Goal: Information Seeking & Learning: Check status

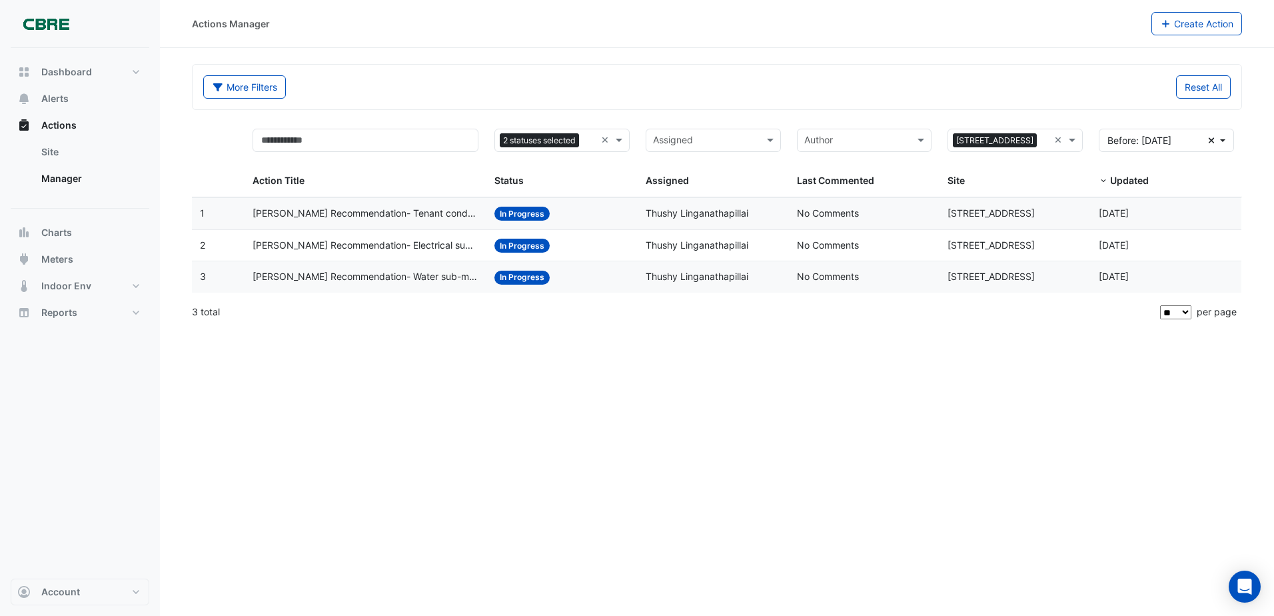
click at [517, 283] on span "In Progress" at bounding box center [522, 278] width 55 height 14
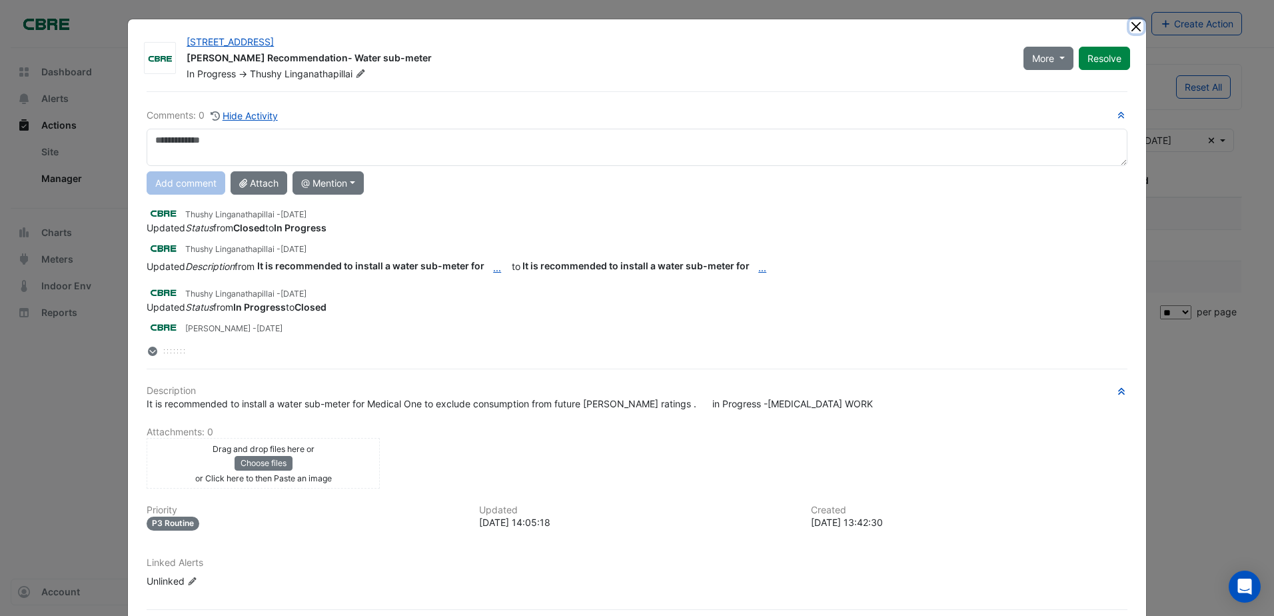
click at [1131, 29] on button "Close" at bounding box center [1137, 26] width 14 height 14
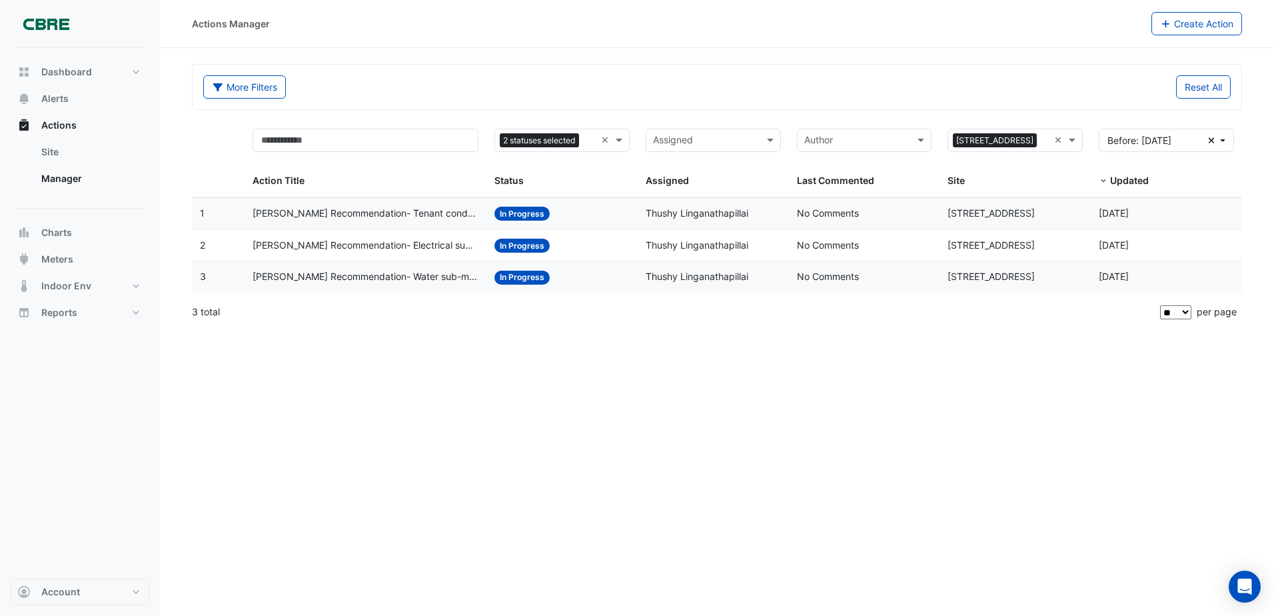
click at [518, 219] on span "In Progress" at bounding box center [522, 214] width 55 height 14
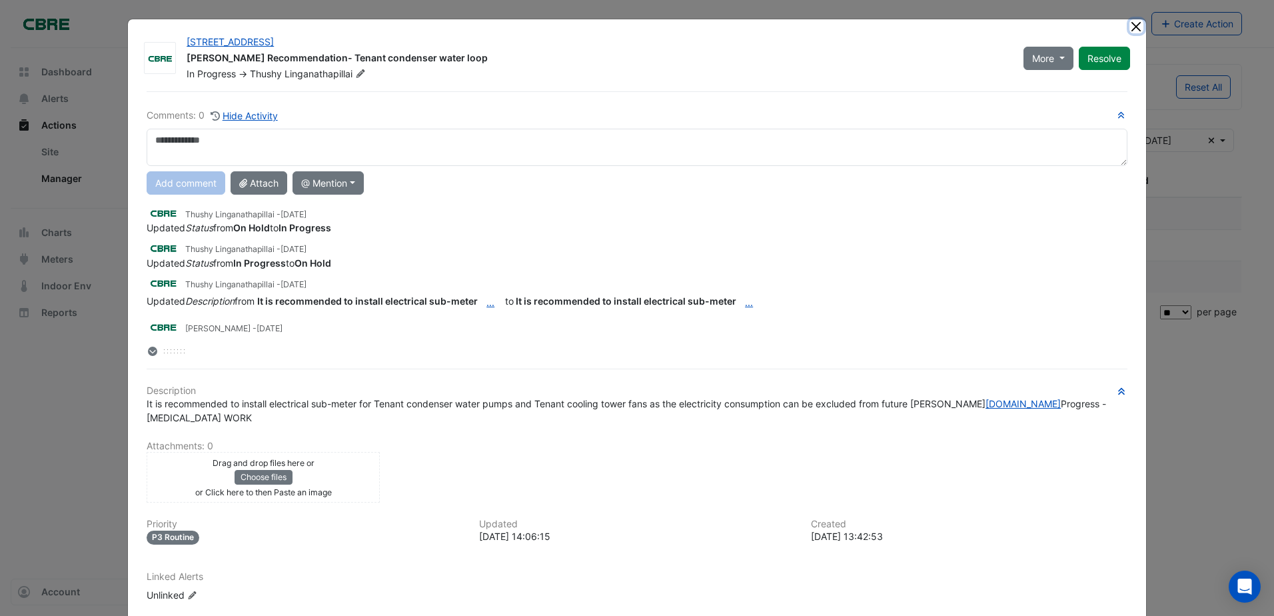
click at [1134, 28] on button "Close" at bounding box center [1137, 26] width 14 height 14
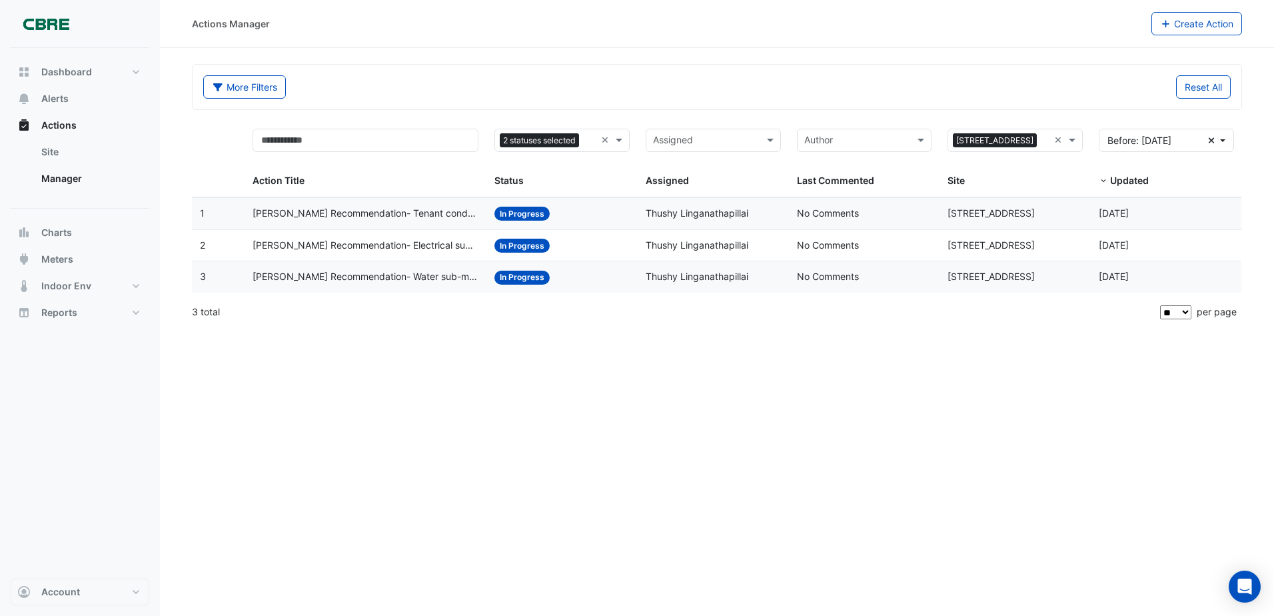
click at [543, 249] on span "In Progress" at bounding box center [522, 246] width 55 height 14
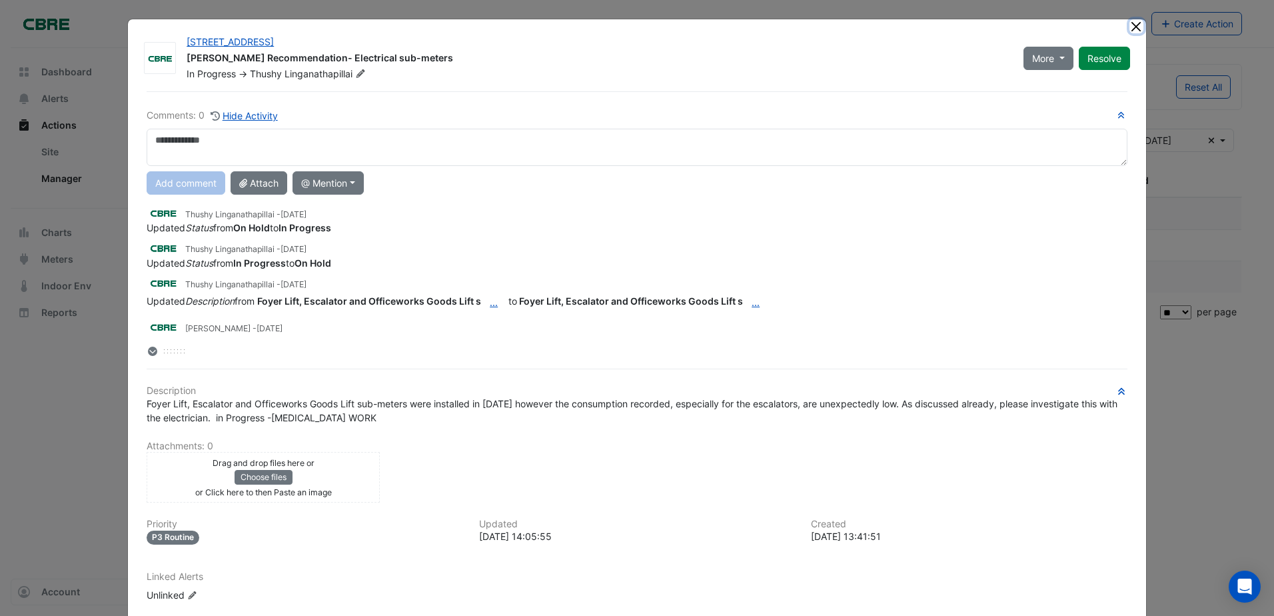
click at [1132, 33] on button "Close" at bounding box center [1137, 26] width 14 height 14
